Goal: Entertainment & Leisure: Consume media (video, audio)

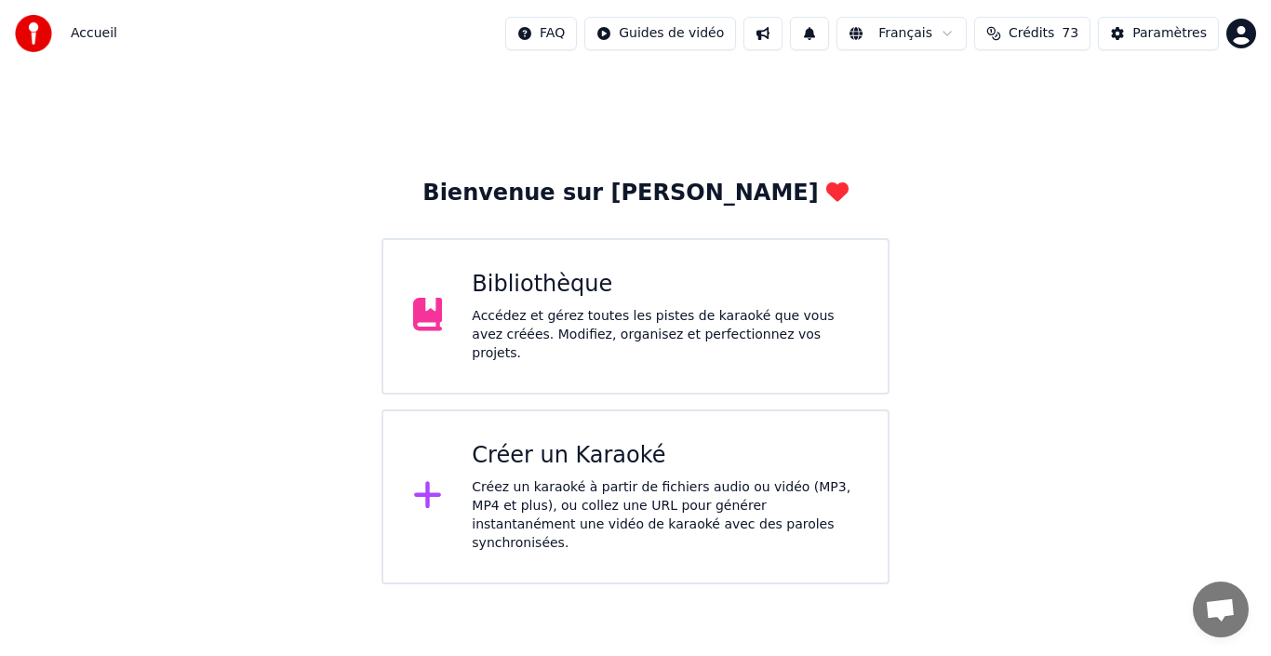
click at [589, 297] on div "Bibliothèque" at bounding box center [665, 285] width 386 height 30
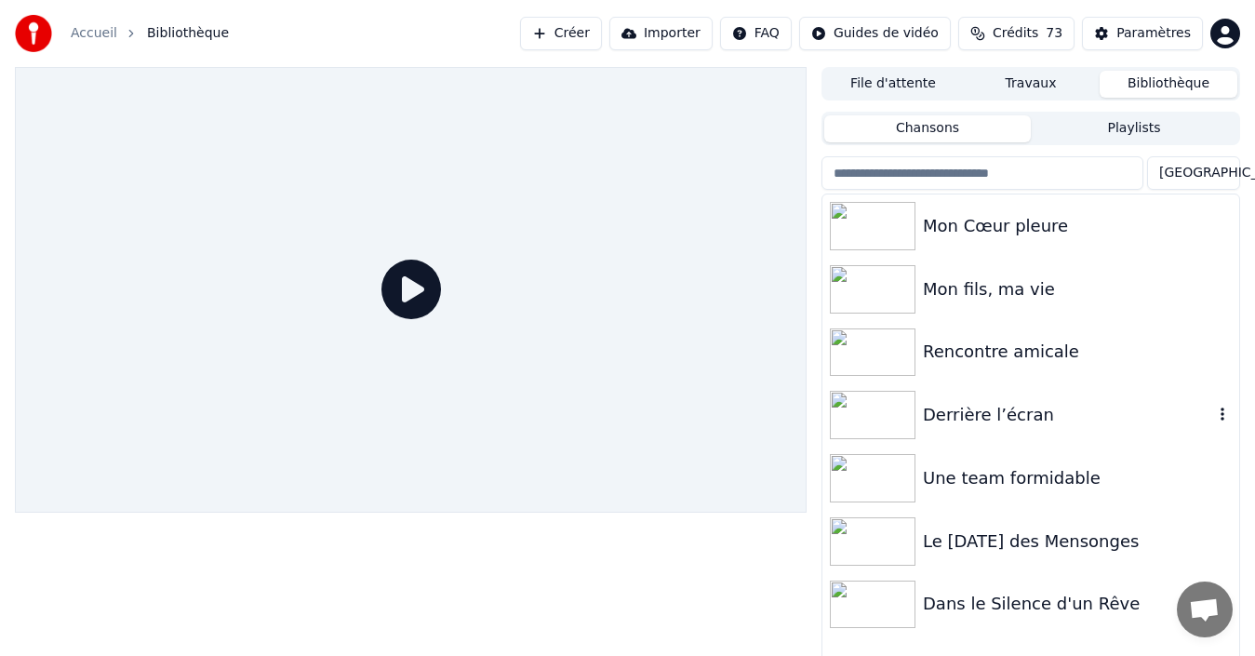
click at [997, 424] on div "Derrière l’écran" at bounding box center [1068, 415] width 290 height 26
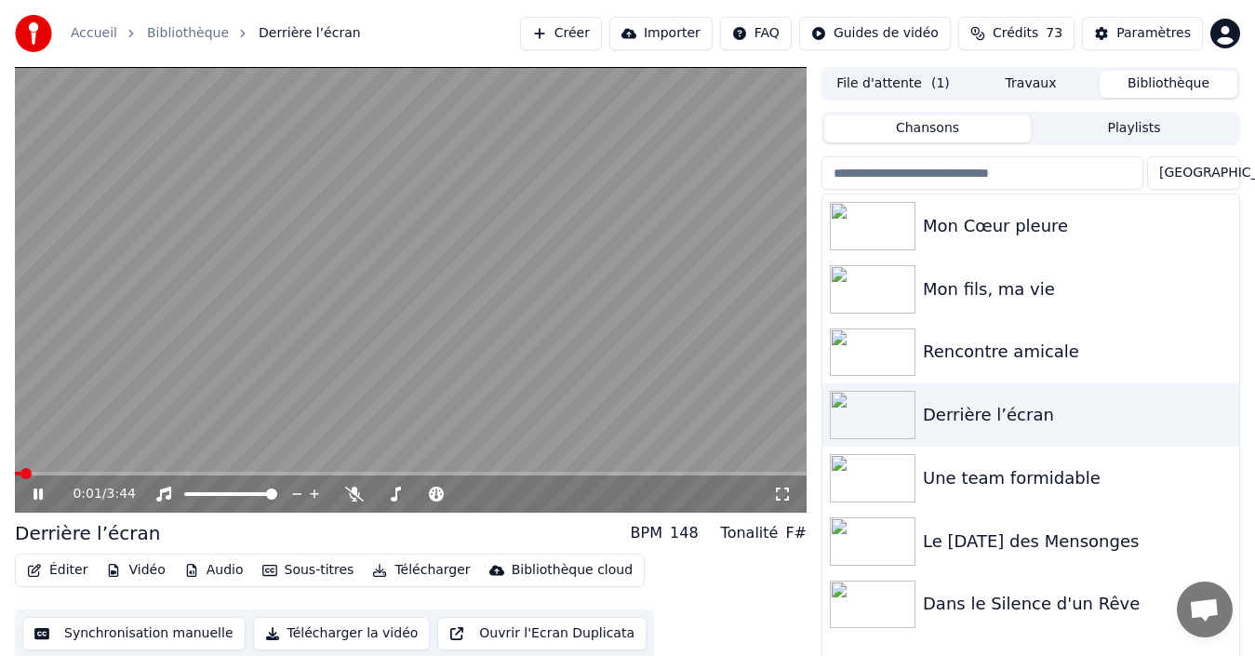
click at [41, 488] on icon at bounding box center [37, 493] width 9 height 11
click at [15, 473] on span at bounding box center [20, 473] width 11 height 11
click at [499, 488] on span at bounding box center [496, 493] width 11 height 11
click at [37, 500] on icon at bounding box center [51, 494] width 43 height 15
